Goal: Information Seeking & Learning: Compare options

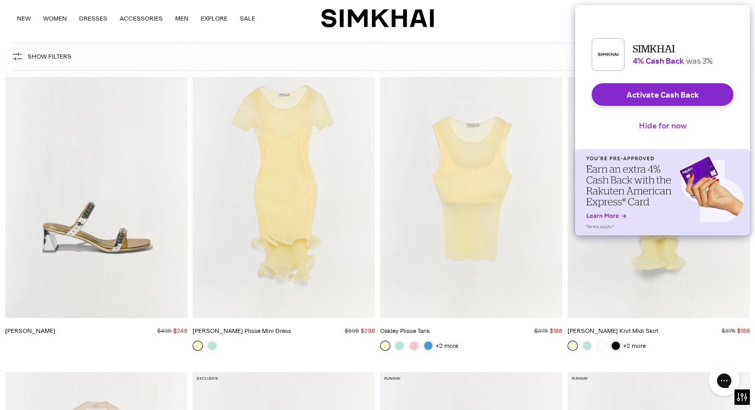
click at [685, 137] on button "Hide for now" at bounding box center [663, 125] width 64 height 23
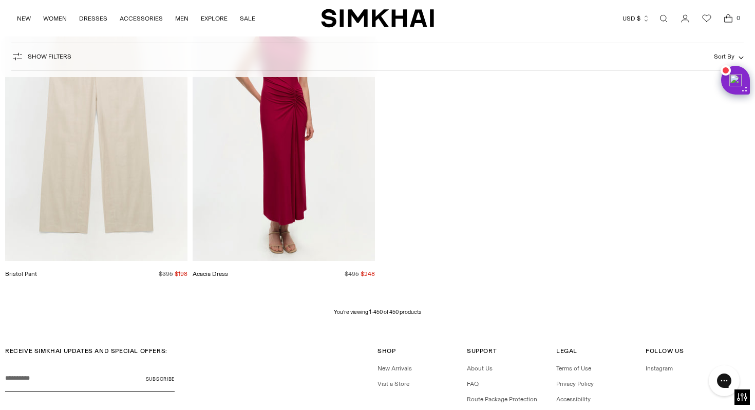
scroll to position [36497, 0]
